Goal: Task Accomplishment & Management: Manage account settings

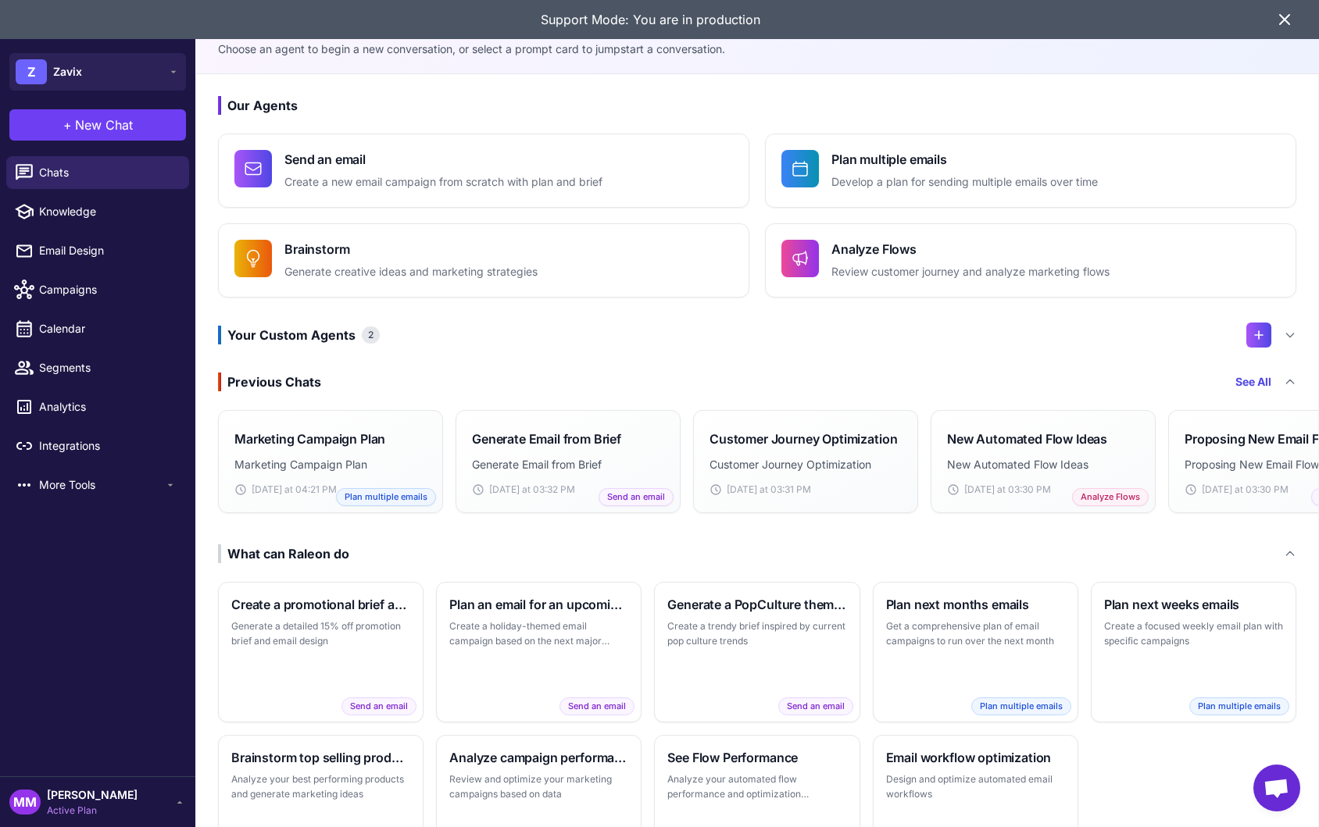
click at [1290, 21] on icon at bounding box center [1284, 19] width 19 height 19
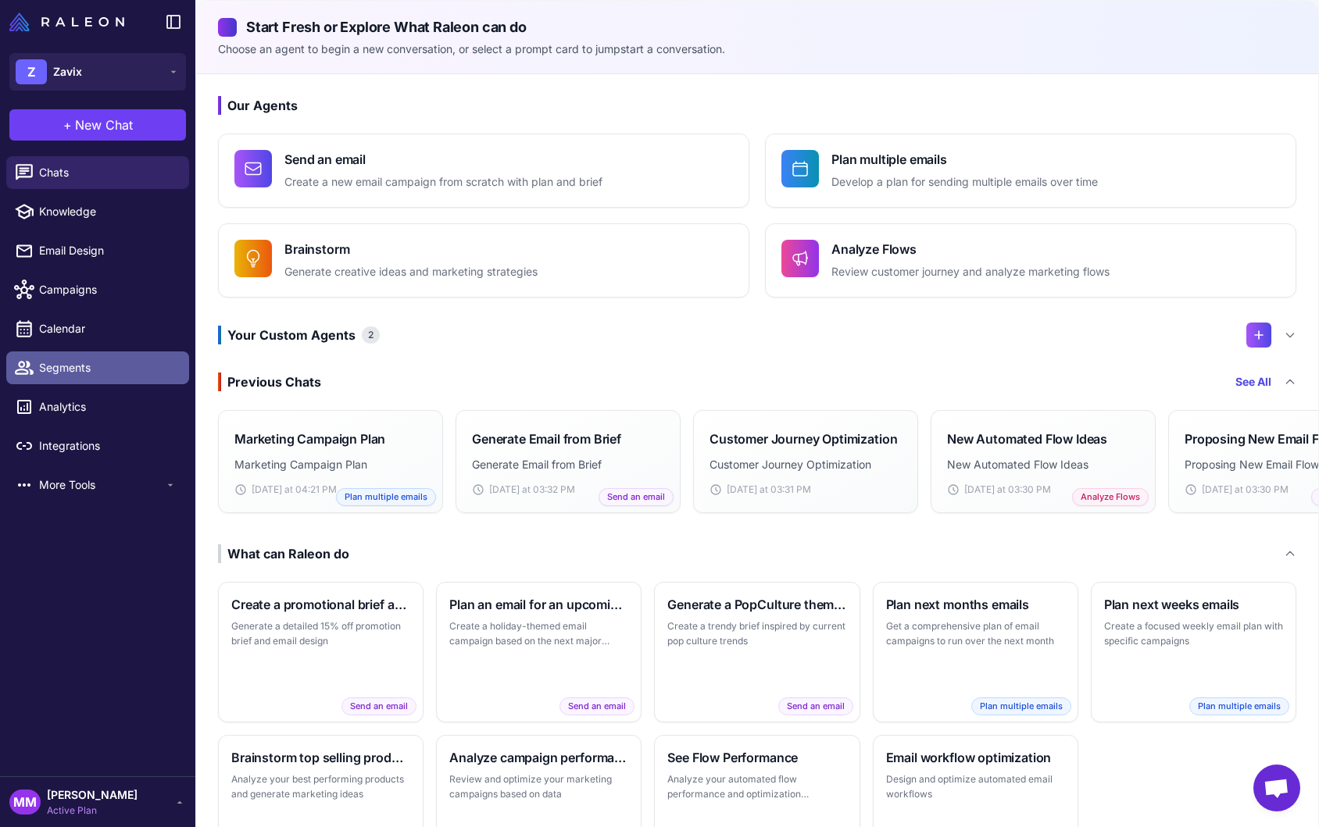
click at [71, 366] on span "Segments" at bounding box center [108, 367] width 138 height 17
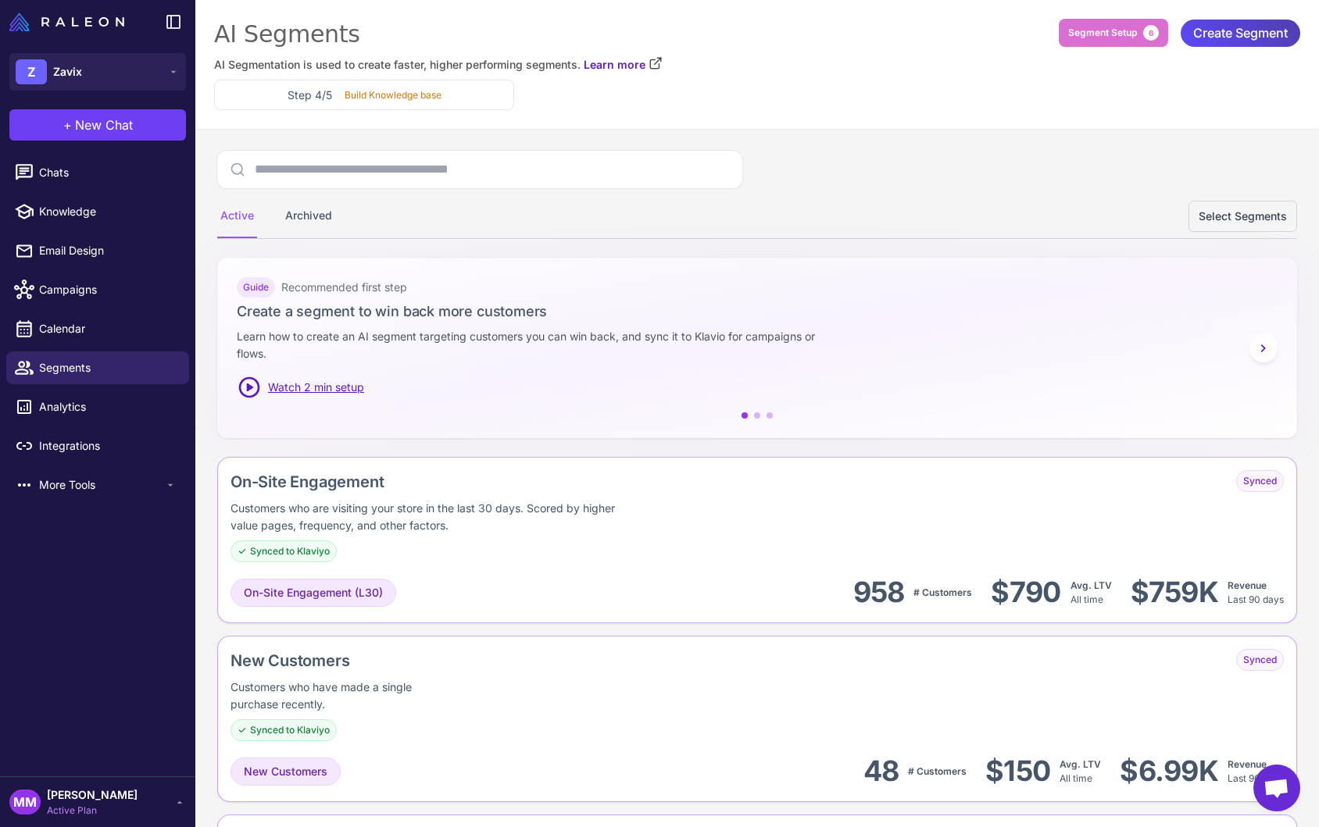
click at [831, 202] on div "Active Archived Select Segments" at bounding box center [757, 217] width 1080 height 44
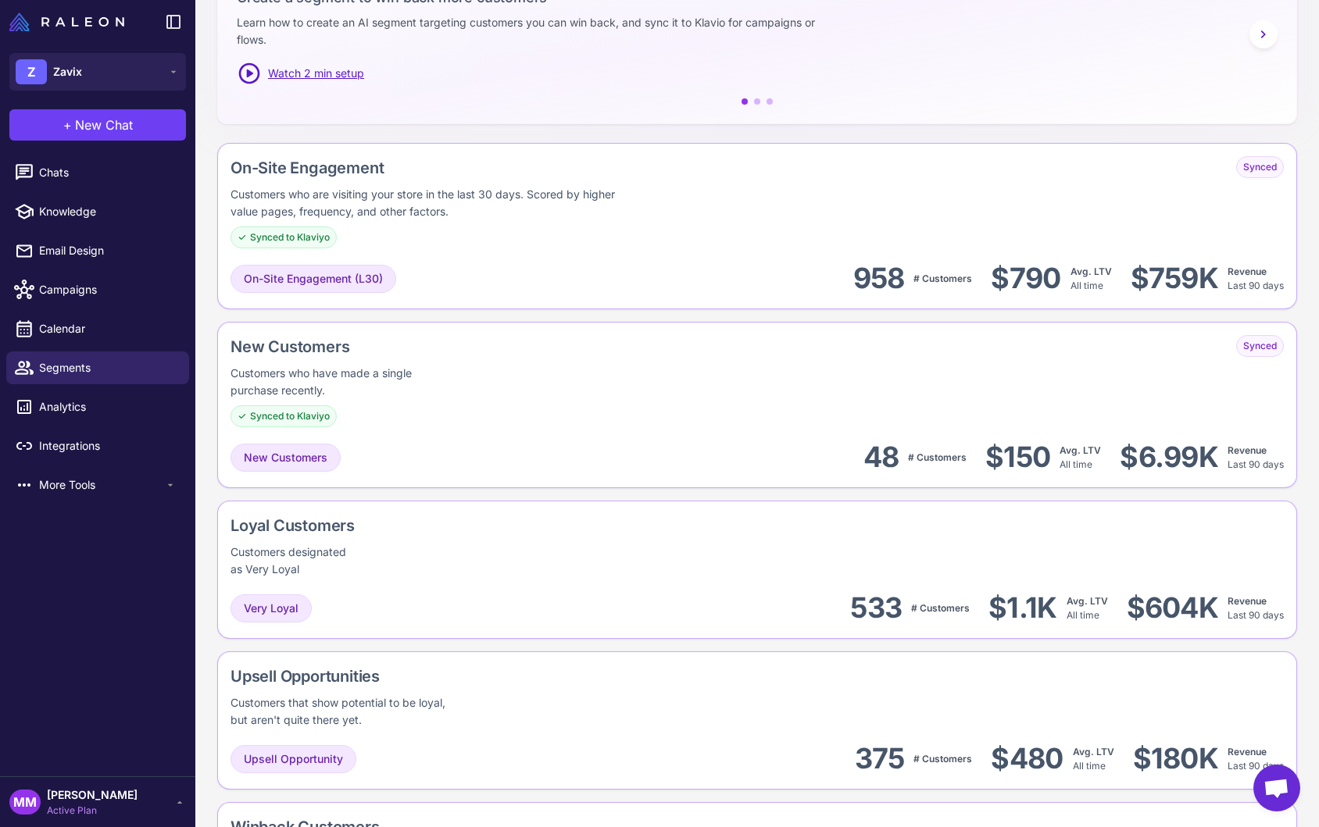
scroll to position [315, 0]
drag, startPoint x: 373, startPoint y: 527, endPoint x: 220, endPoint y: 520, distance: 154.1
click at [220, 517] on div "Loyal Customers Customers designated as Very Loyal Very Loyal 533 # Customers $…" at bounding box center [757, 569] width 1080 height 138
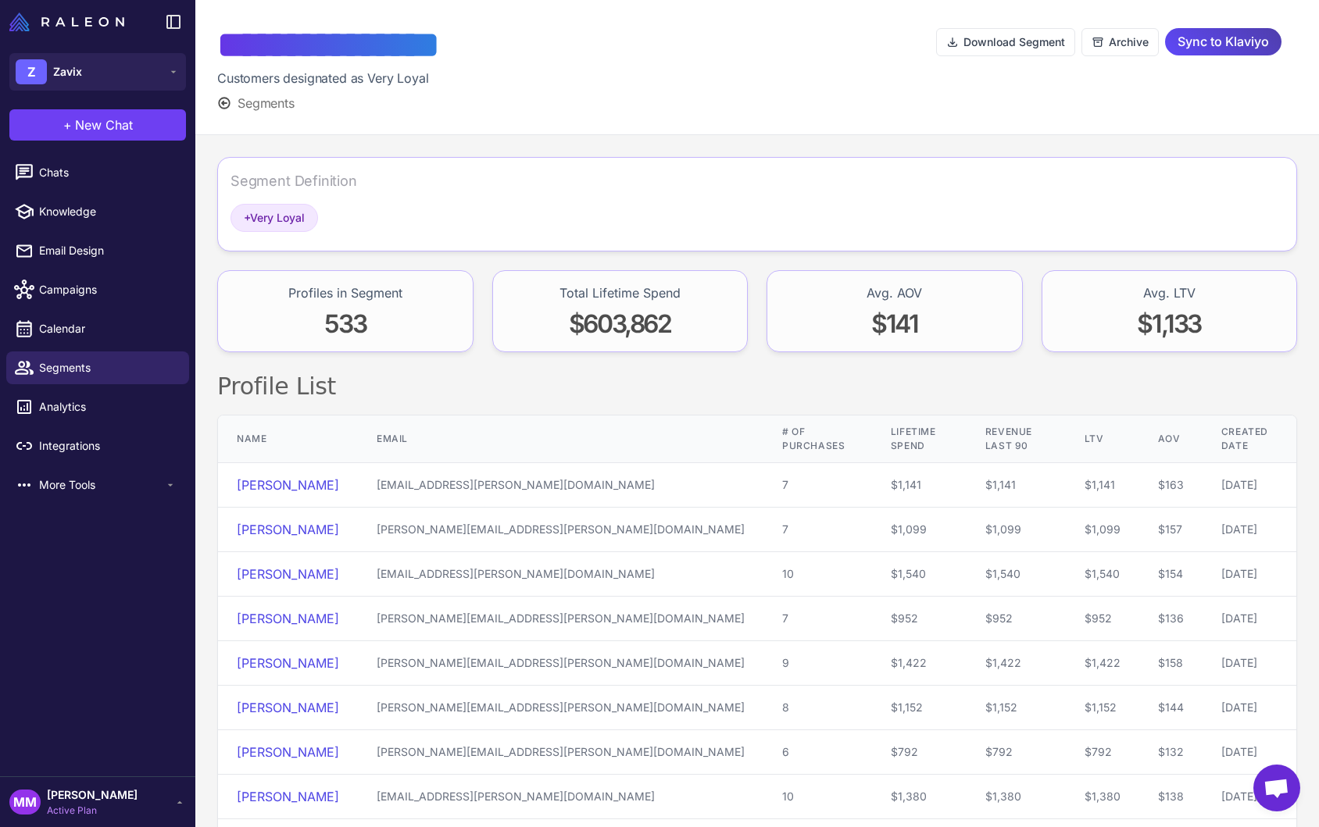
click at [283, 112] on span "Segments" at bounding box center [266, 103] width 57 height 19
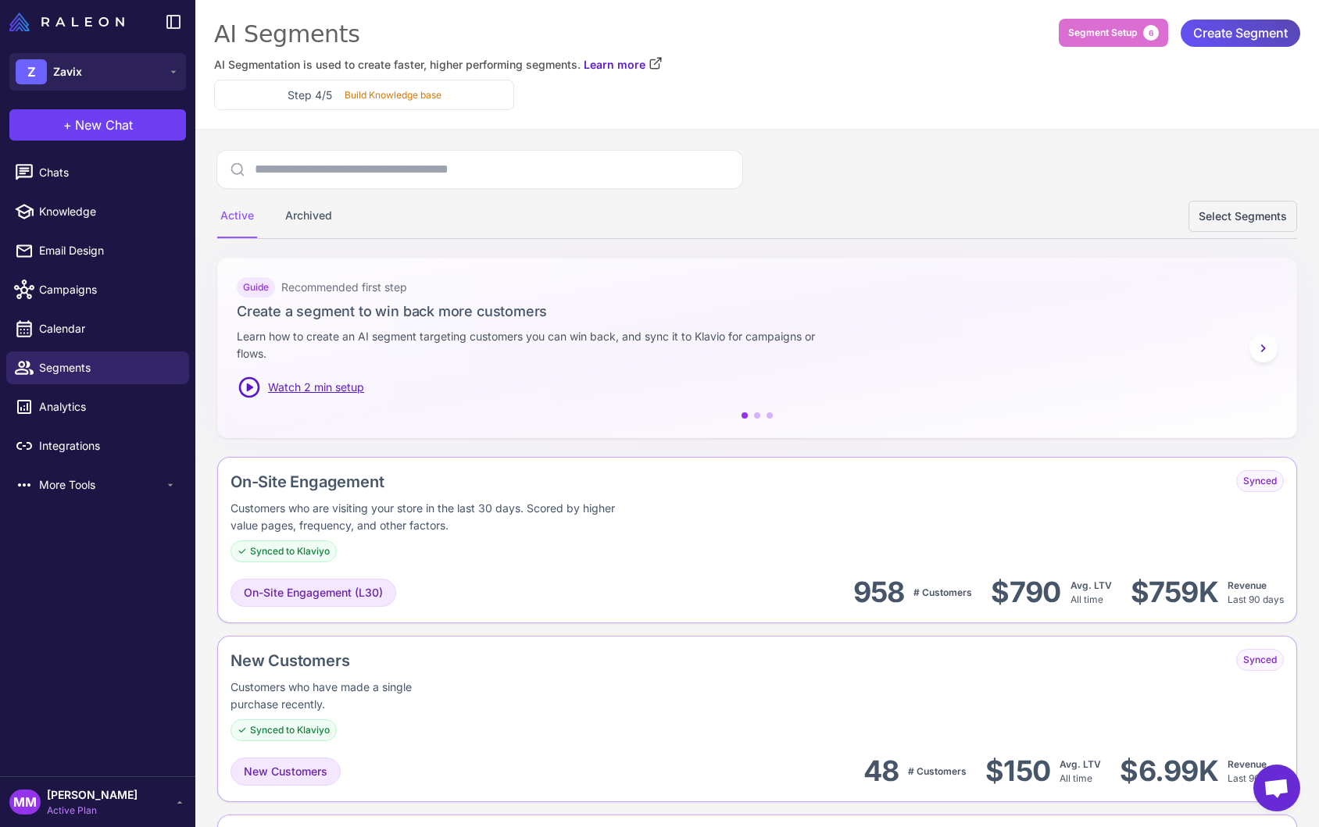
click at [1229, 24] on span "Create Segment" at bounding box center [1240, 33] width 95 height 27
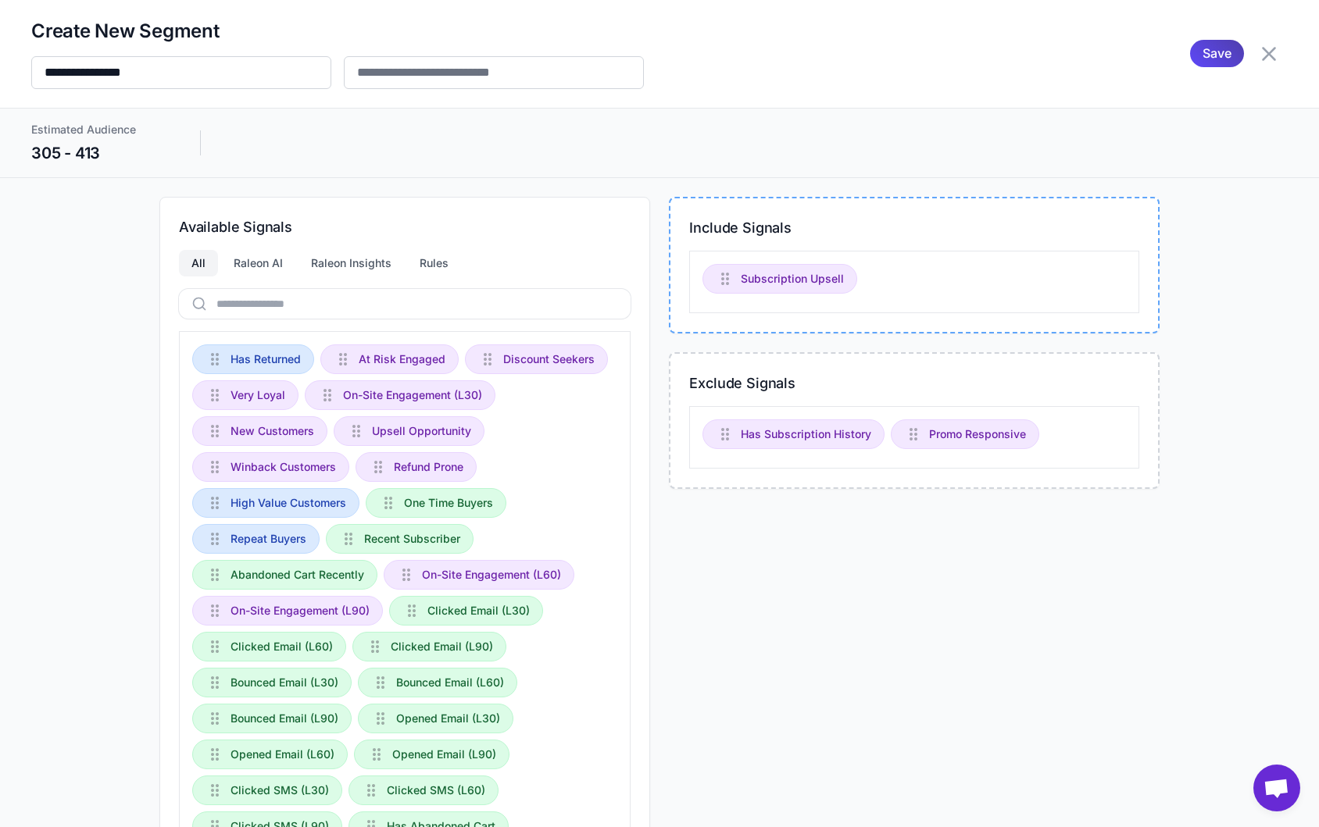
click at [874, 528] on div "Include Signals Subscription Upsell Exclude Signals Has Subscription History Pr…" at bounding box center [914, 593] width 491 height 792
click at [851, 595] on div "Include Signals Subscription Upsell Promo Responsive Exclude Signals Has Subscr…" at bounding box center [914, 593] width 491 height 792
click at [846, 622] on div "Include Signals Subscription Upsell Promo Responsive Exclude Signals Has Subscr…" at bounding box center [914, 593] width 491 height 792
click at [1271, 57] on icon at bounding box center [1269, 54] width 14 height 14
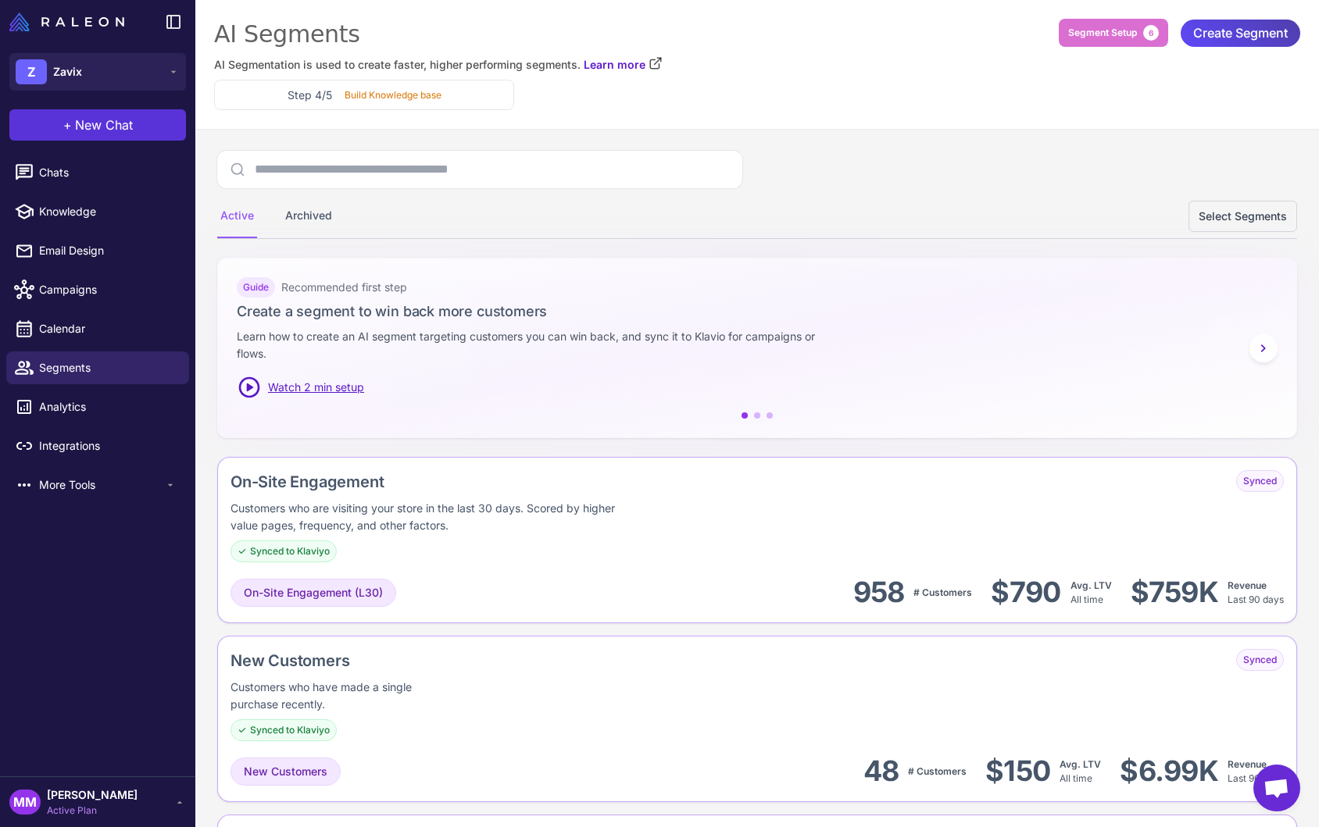
click at [125, 125] on span "New Chat" at bounding box center [104, 125] width 58 height 19
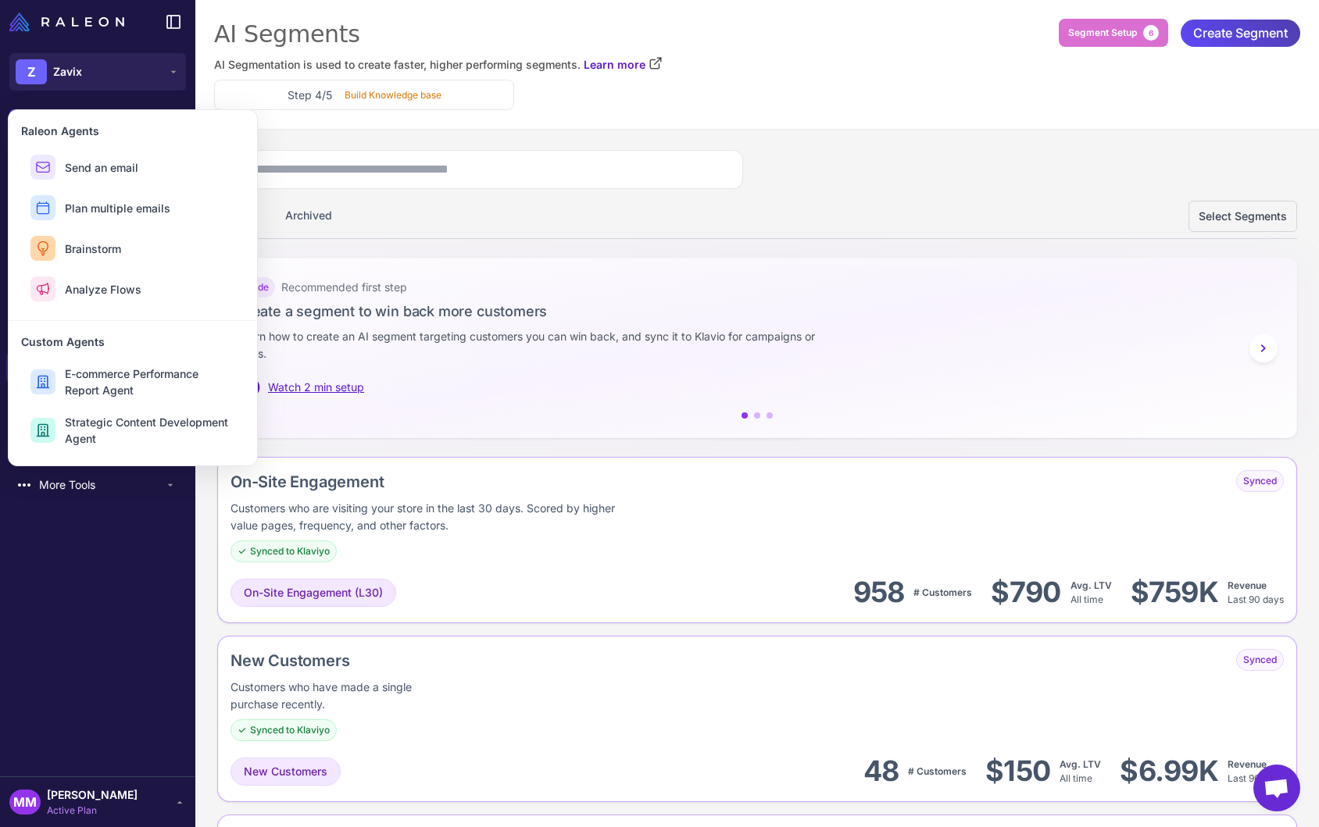
click at [874, 188] on div "Active Archived Select Segments" at bounding box center [757, 195] width 1080 height 88
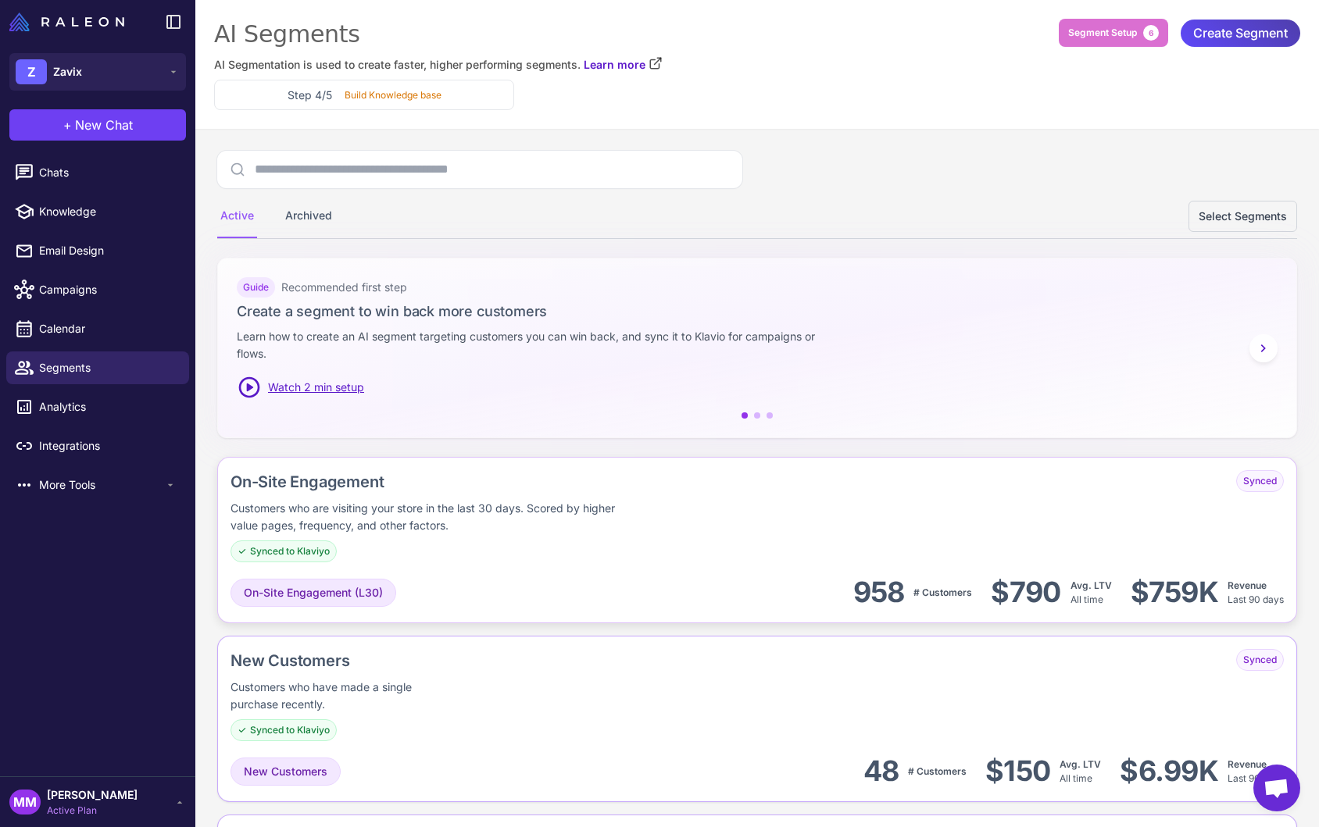
click at [394, 505] on div "Customers who are visiting your store in the last 30 days. Scored by higher val…" at bounding box center [432, 517] width 404 height 34
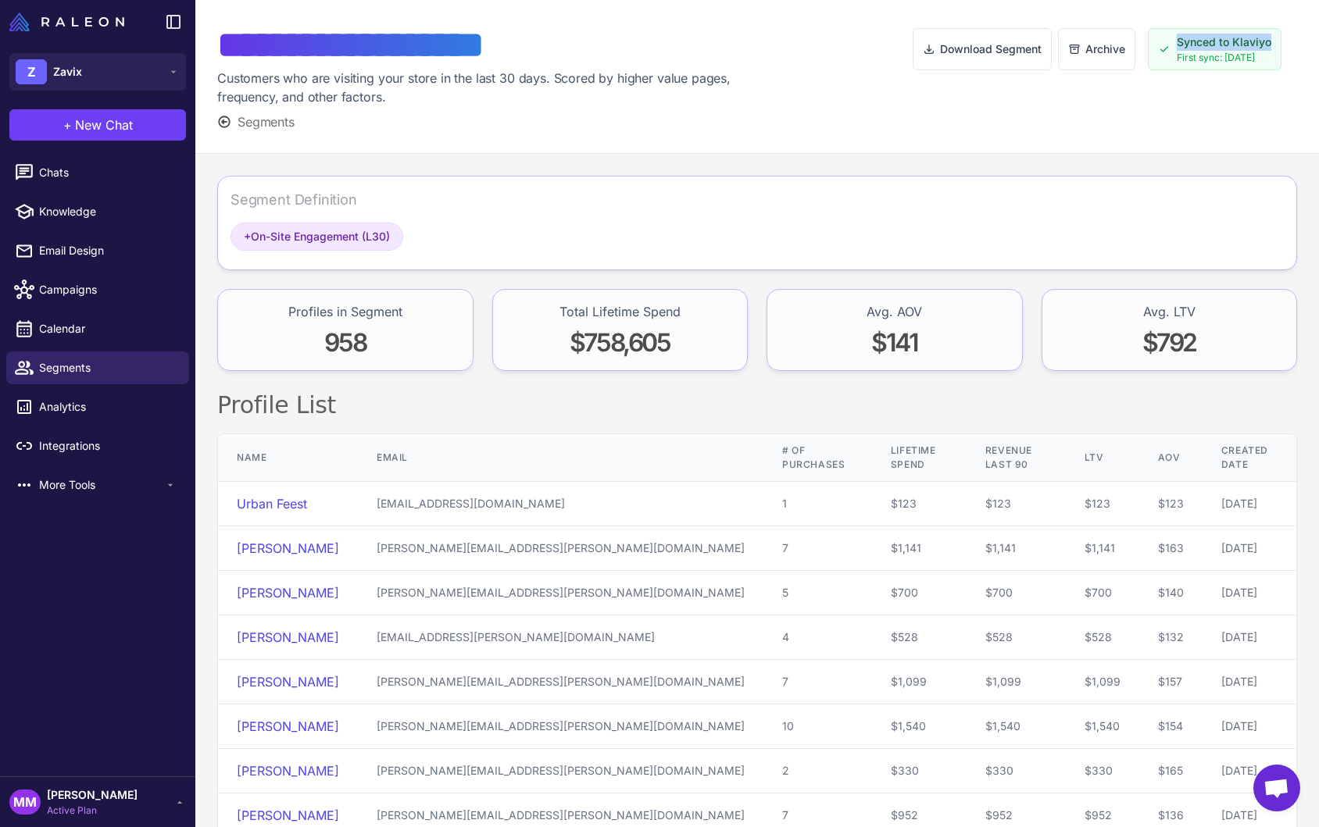
drag, startPoint x: 1172, startPoint y: 45, endPoint x: 1271, endPoint y: 42, distance: 99.3
click at [1272, 41] on div "Synced to Klaviyo First sync: 05/21/2025" at bounding box center [1215, 49] width 134 height 42
click at [1212, 47] on span "Synced to Klaviyo" at bounding box center [1224, 42] width 95 height 17
click at [1127, 112] on div "Download Segment Archive Synced to Klaviyo First sync: 05/21/2025" at bounding box center [1105, 76] width 384 height 109
click at [1105, 118] on div "Download Segment Archive Synced to Klaviyo First sync: 05/21/2025" at bounding box center [1105, 76] width 384 height 109
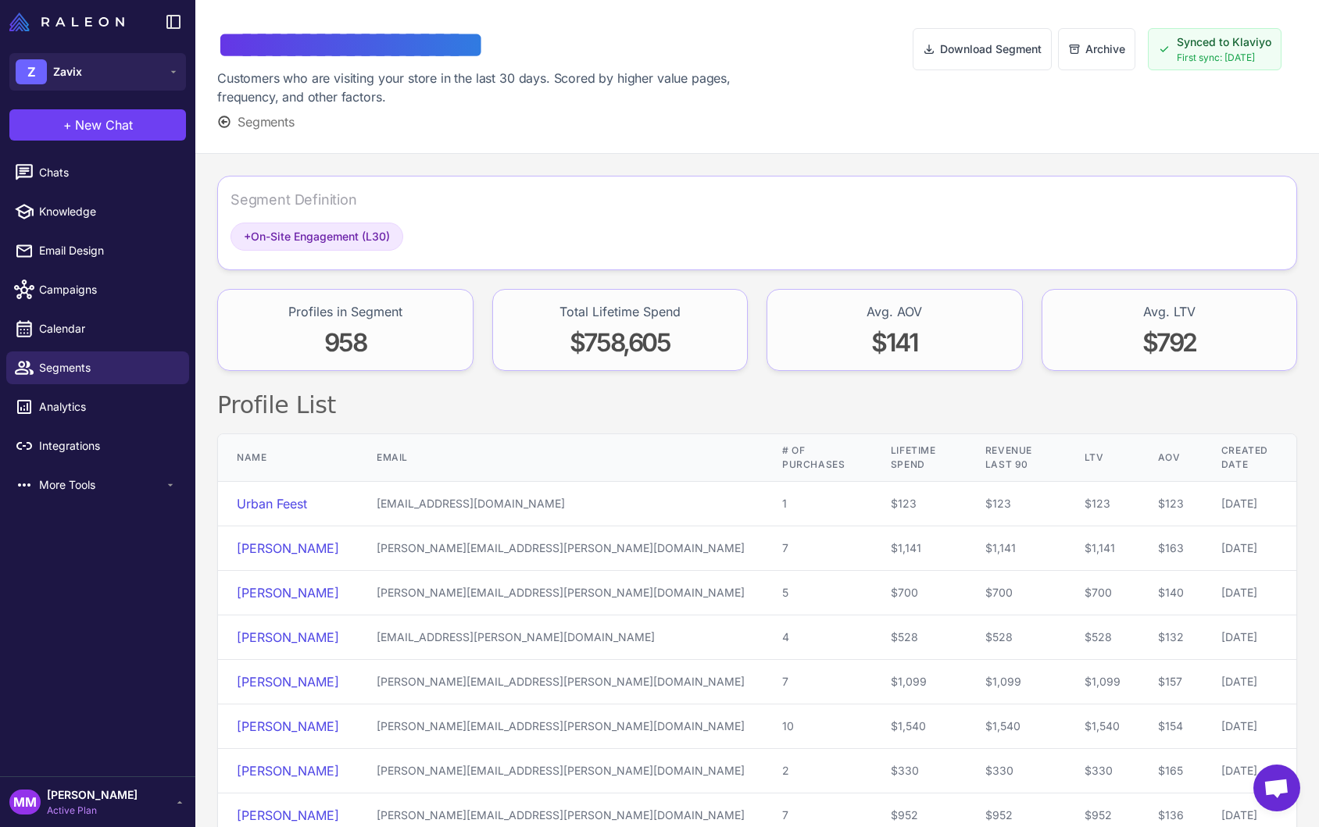
click at [264, 117] on span "Segments" at bounding box center [266, 122] width 57 height 19
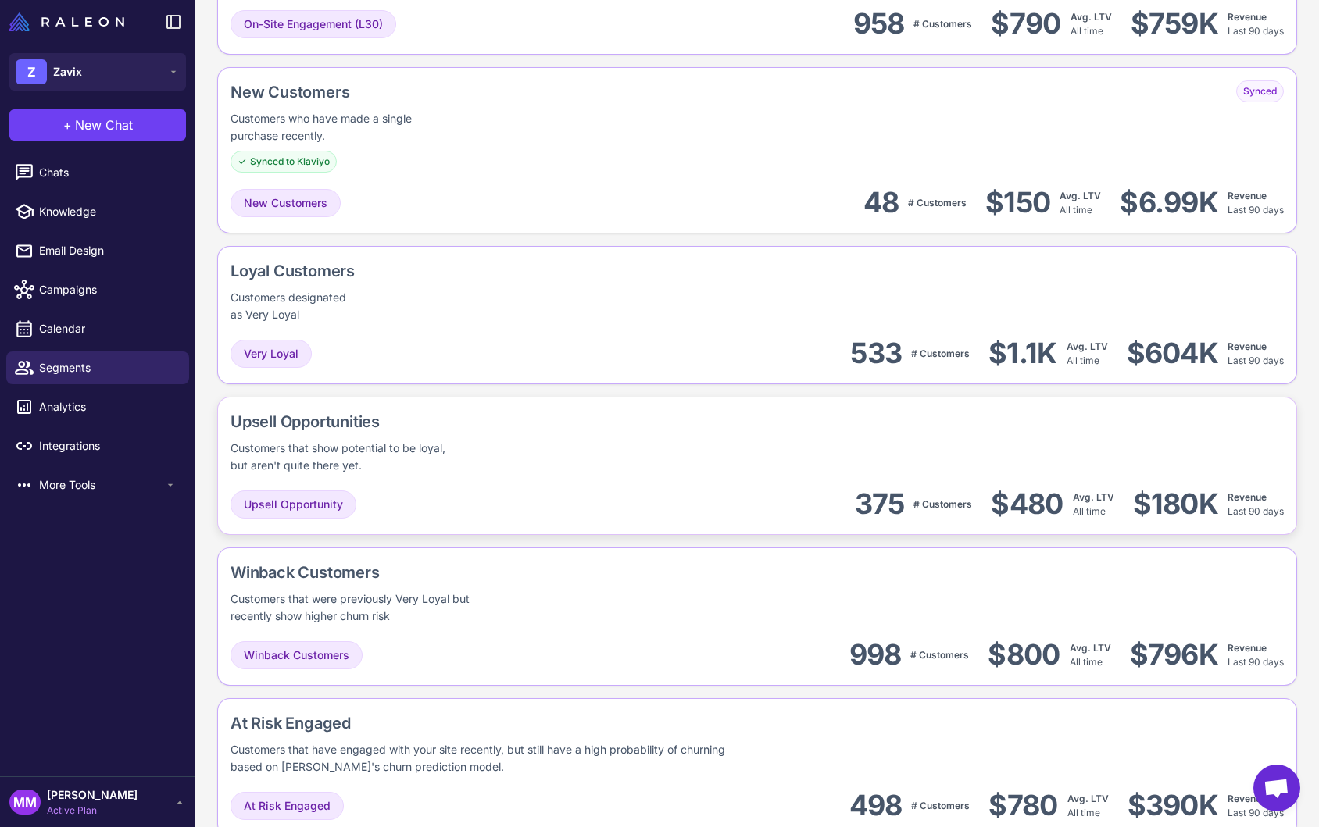
scroll to position [551, 0]
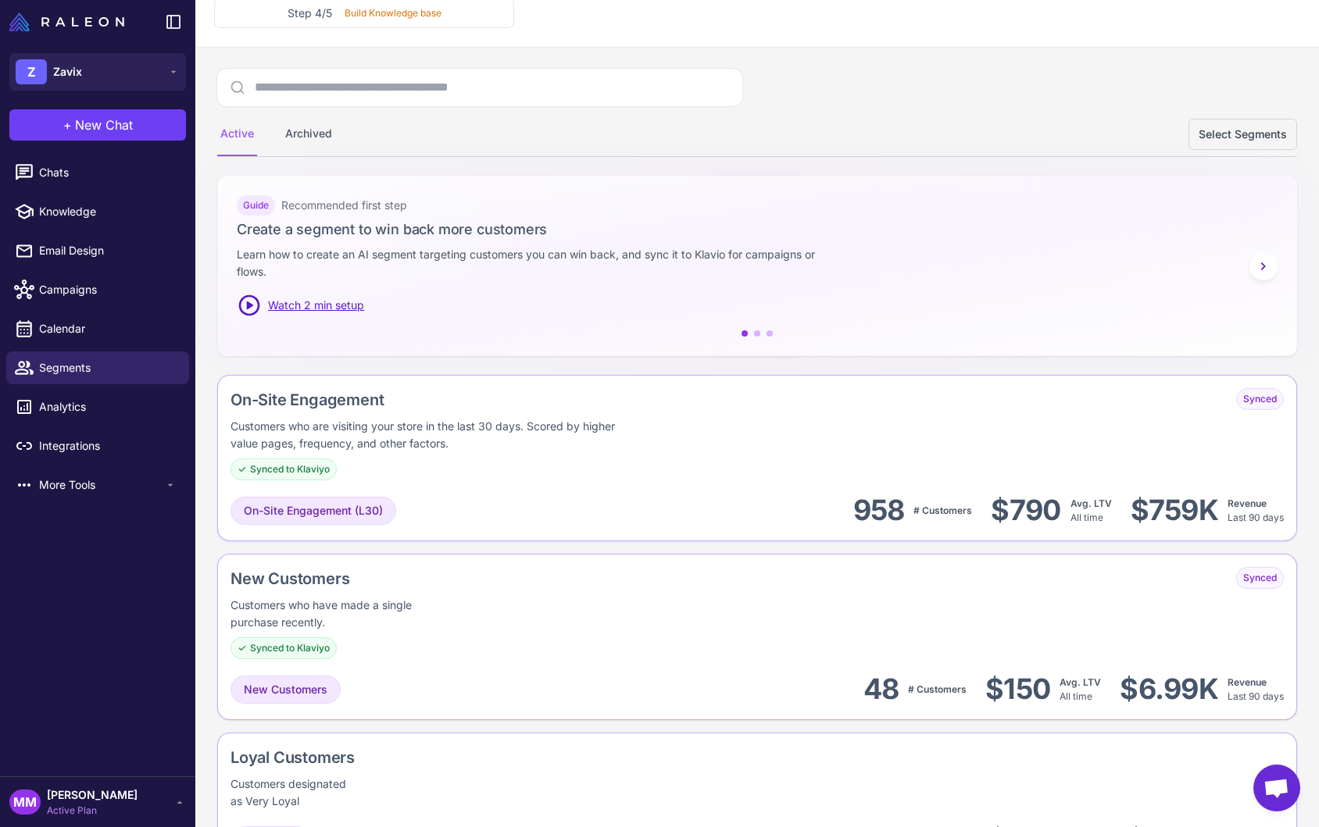
scroll to position [0, 0]
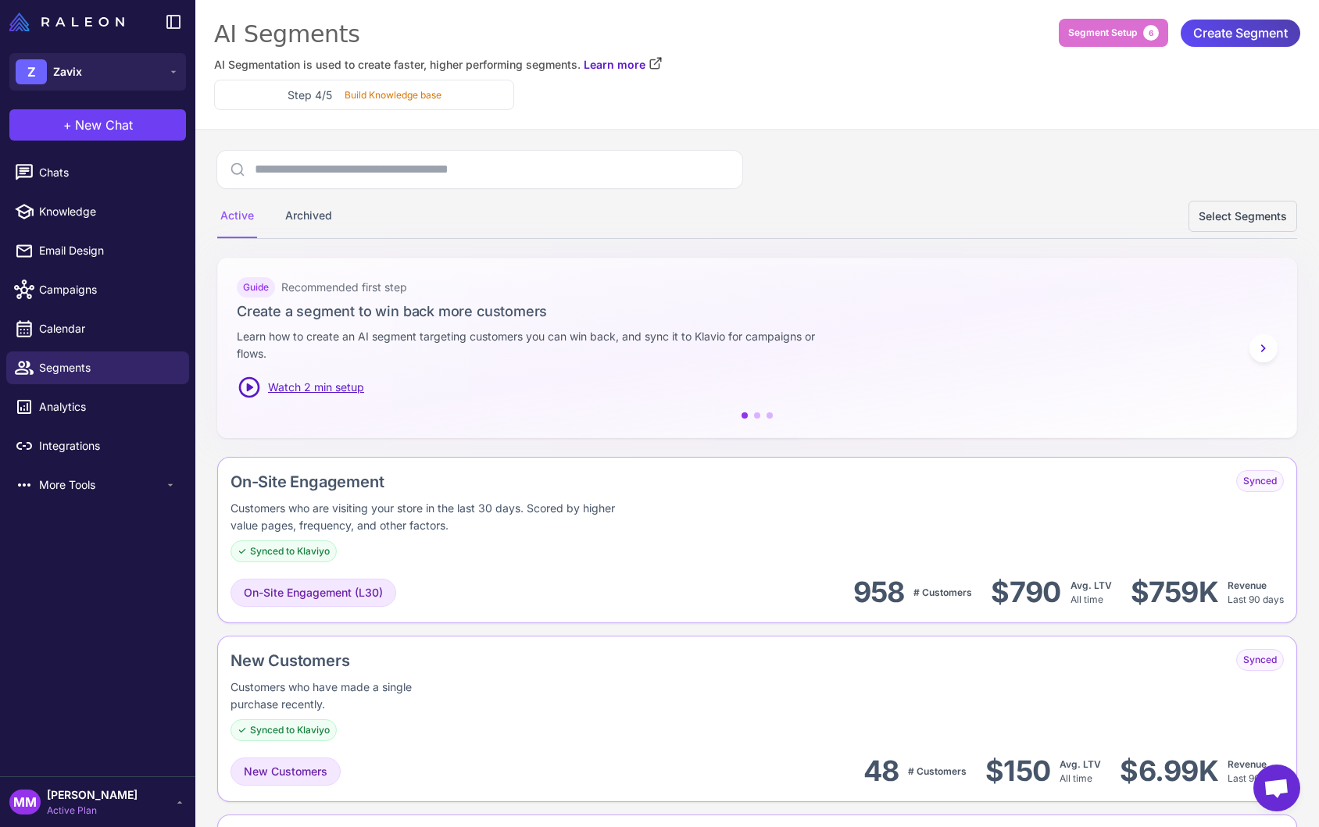
click at [809, 174] on div "Active Archived Select Segments" at bounding box center [757, 195] width 1080 height 88
click at [80, 804] on span "Active Plan" at bounding box center [92, 811] width 91 height 14
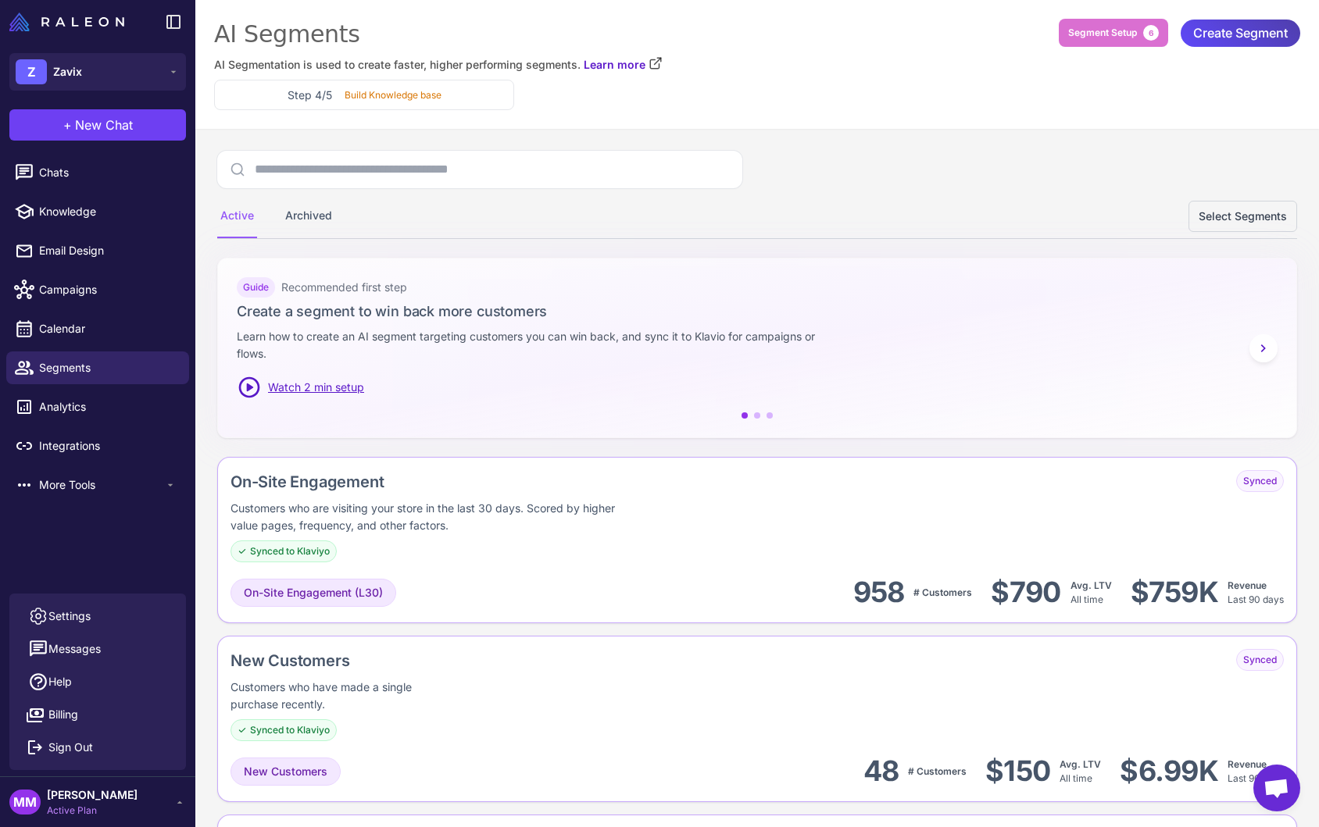
click at [80, 804] on span "Active Plan" at bounding box center [92, 811] width 91 height 14
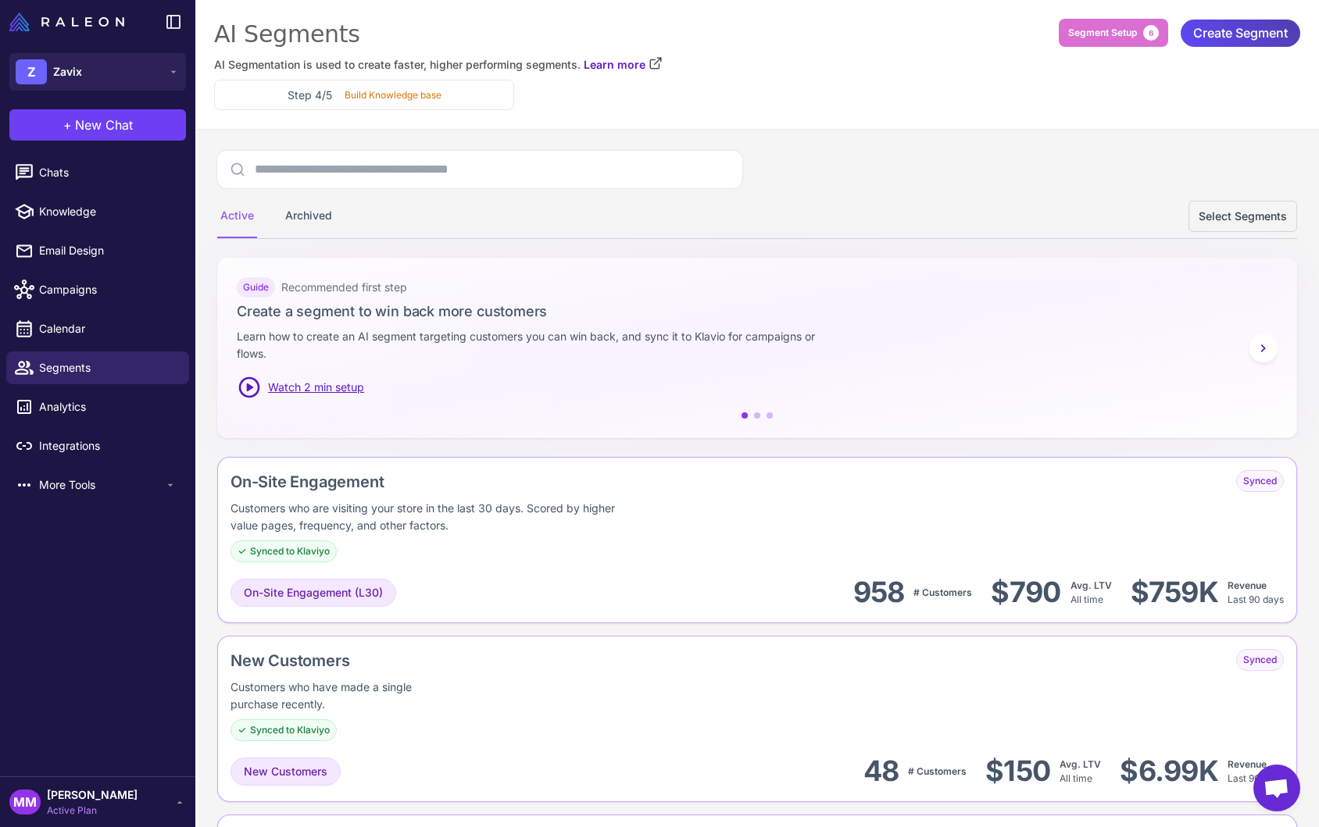
click at [144, 811] on div "MM Mary Marketer Active Plan" at bounding box center [97, 802] width 177 height 31
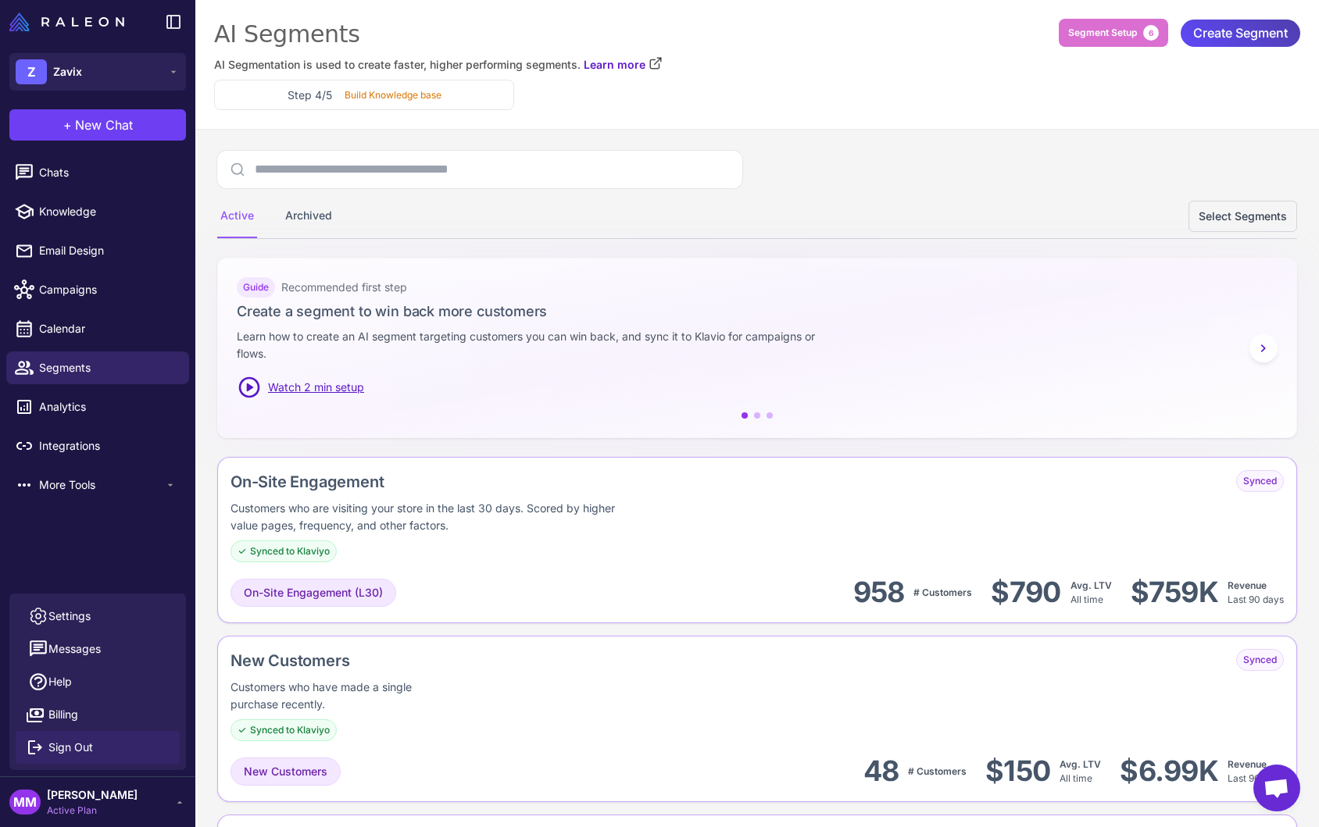
click at [88, 746] on span "Sign Out" at bounding box center [70, 747] width 45 height 17
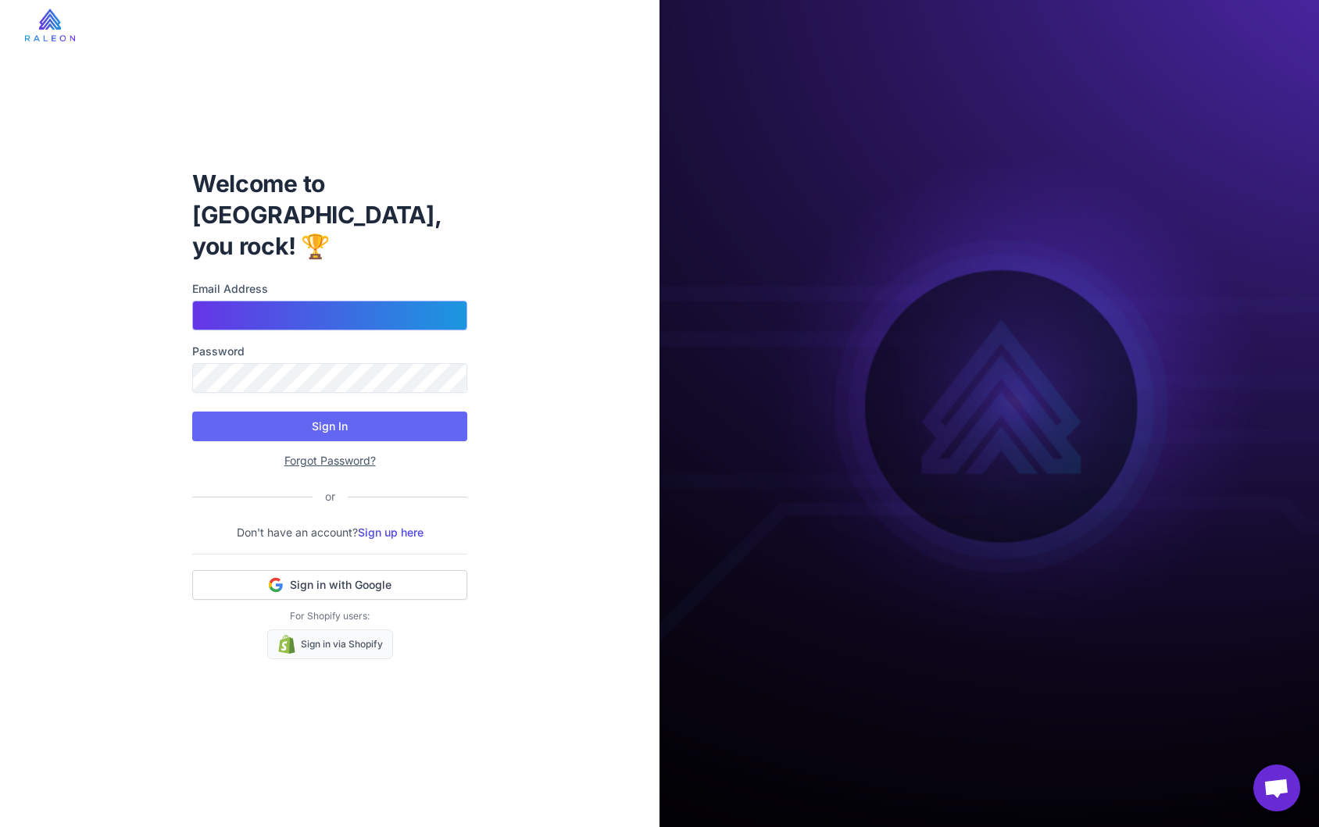
type input "**********"
click at [392, 306] on input "**********" at bounding box center [329, 316] width 275 height 30
type input "**********"
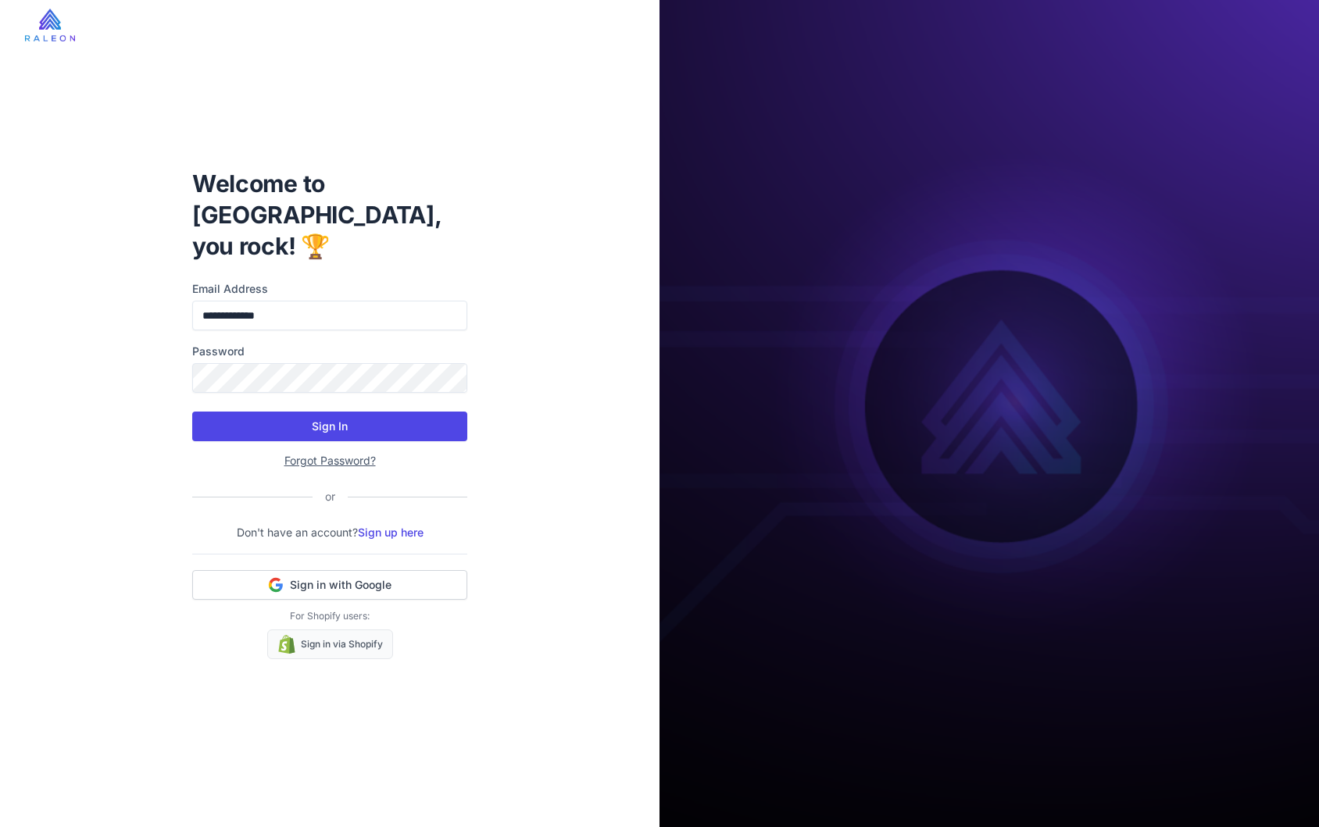
click at [320, 412] on button "Sign In" at bounding box center [329, 427] width 275 height 30
